Goal: Information Seeking & Learning: Check status

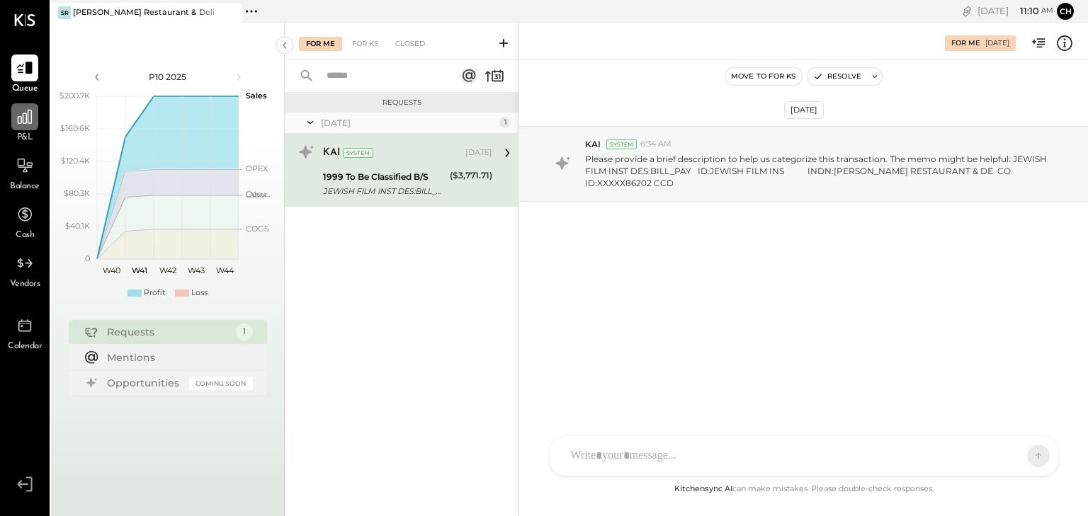
click at [20, 125] on icon at bounding box center [25, 117] width 18 height 18
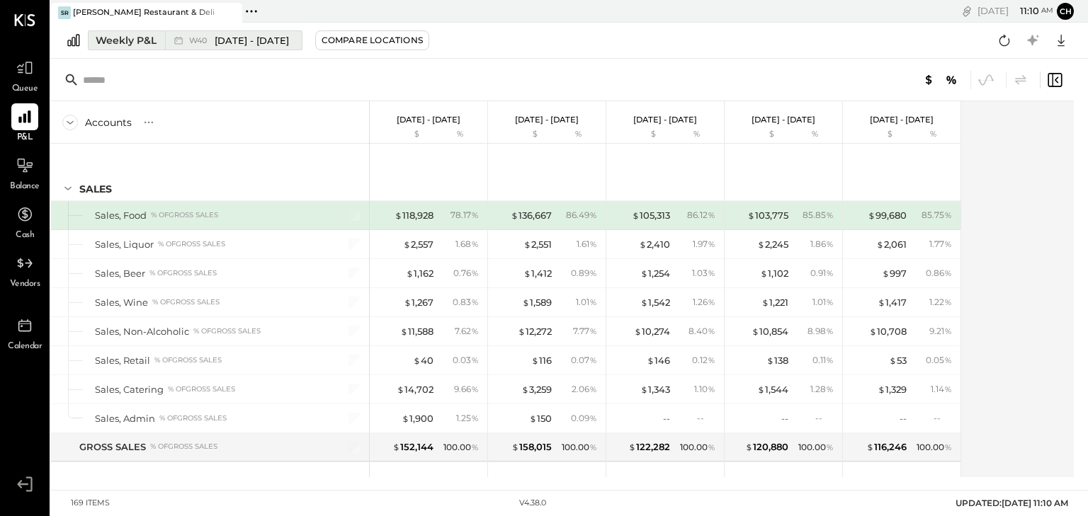
click at [142, 35] on div "Weekly P&L" at bounding box center [126, 40] width 61 height 14
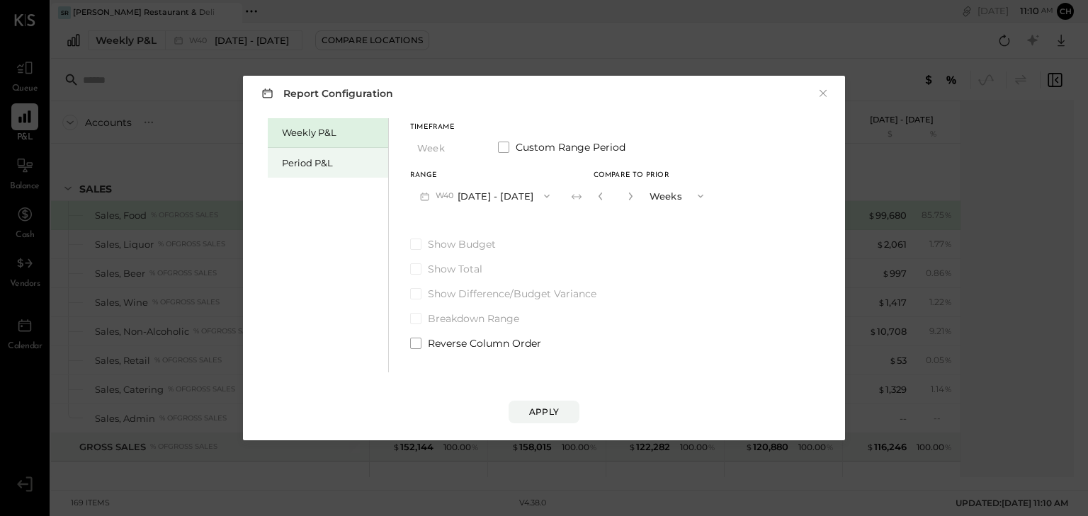
click at [273, 161] on div "Period P&L" at bounding box center [328, 163] width 120 height 30
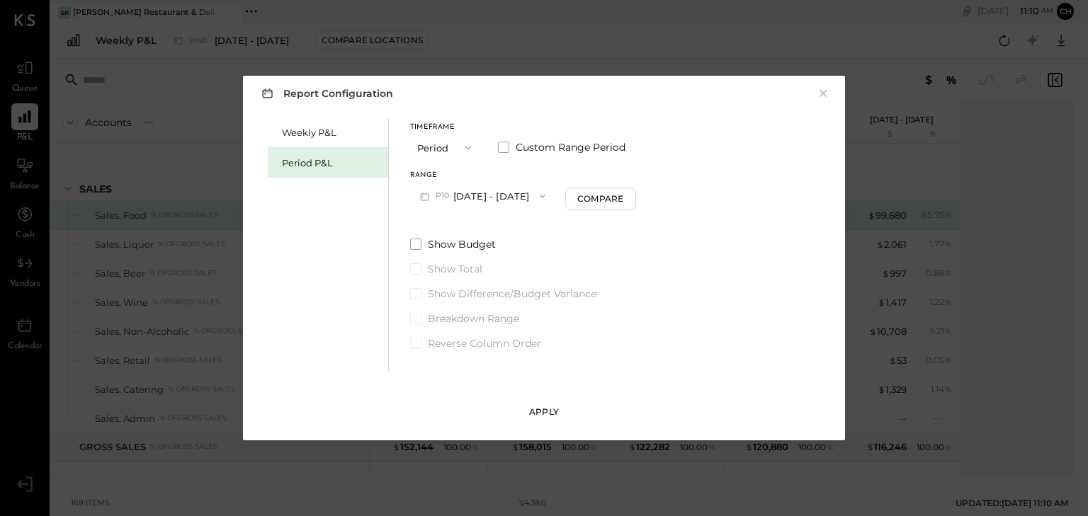
click at [554, 415] on div "Apply" at bounding box center [544, 412] width 30 height 12
